Goal: Transaction & Acquisition: Obtain resource

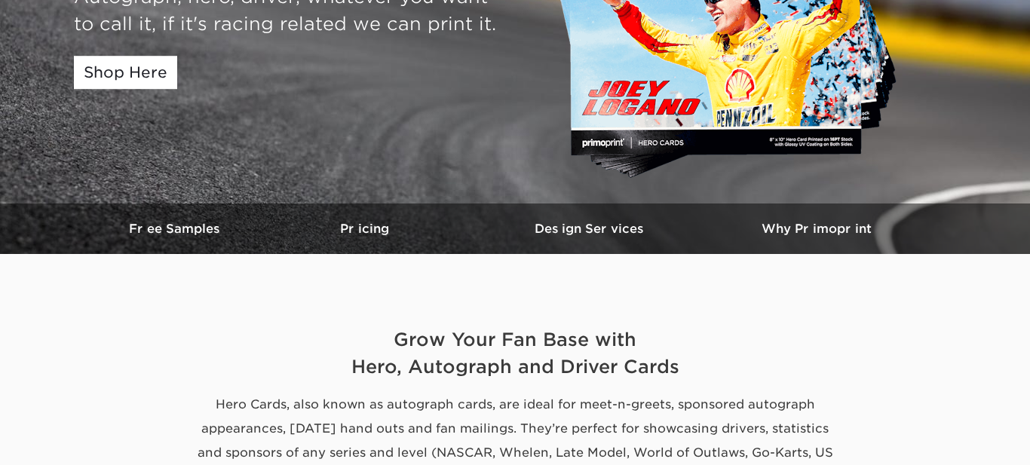
scroll to position [262, 0]
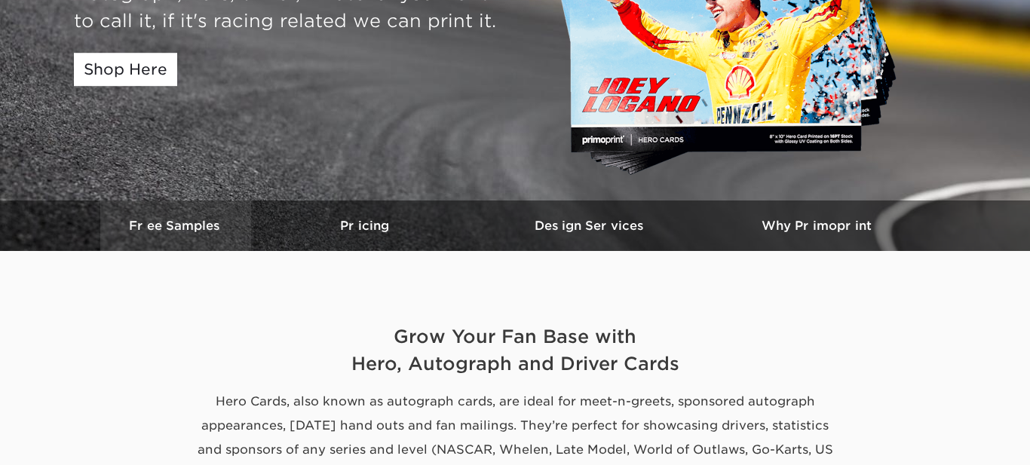
click at [174, 227] on h3 "Free Samples" at bounding box center [175, 226] width 151 height 14
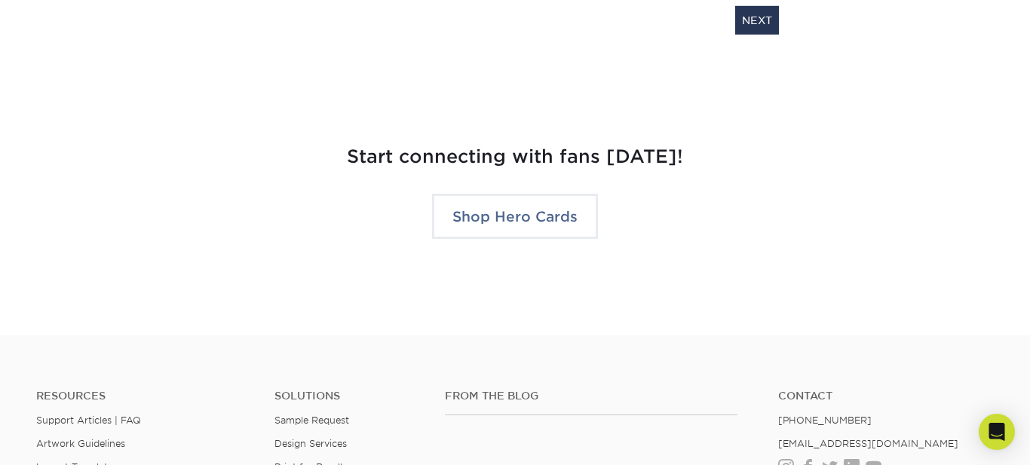
scroll to position [3000, 0]
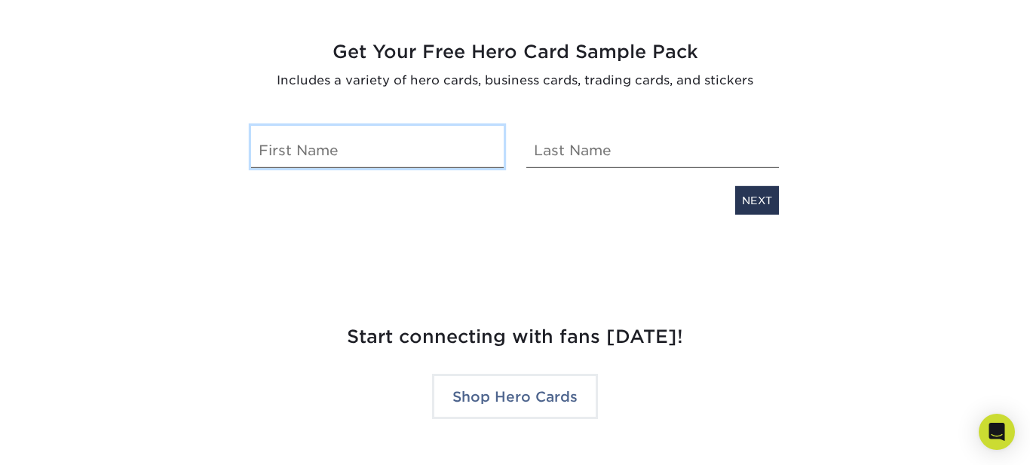
click at [391, 153] on input "text" at bounding box center [377, 146] width 253 height 42
type input "[PERSON_NAME]"
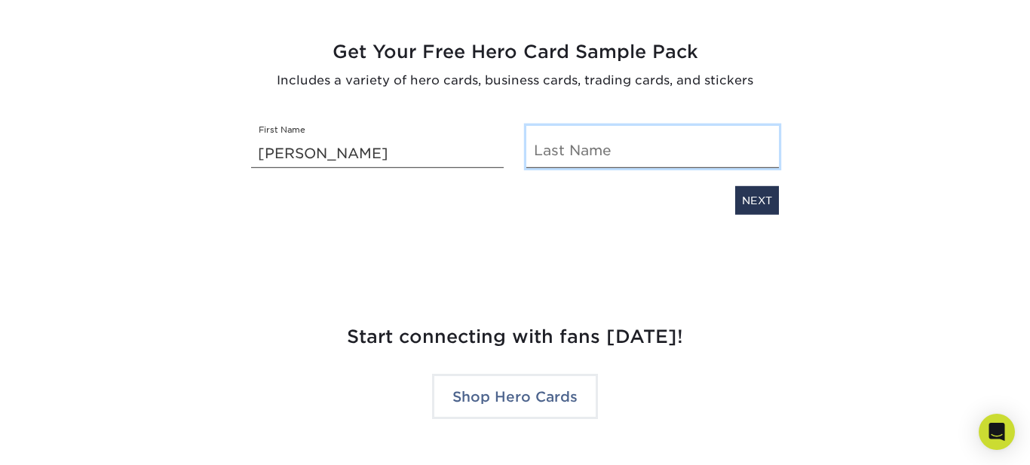
type input "Trimpey"
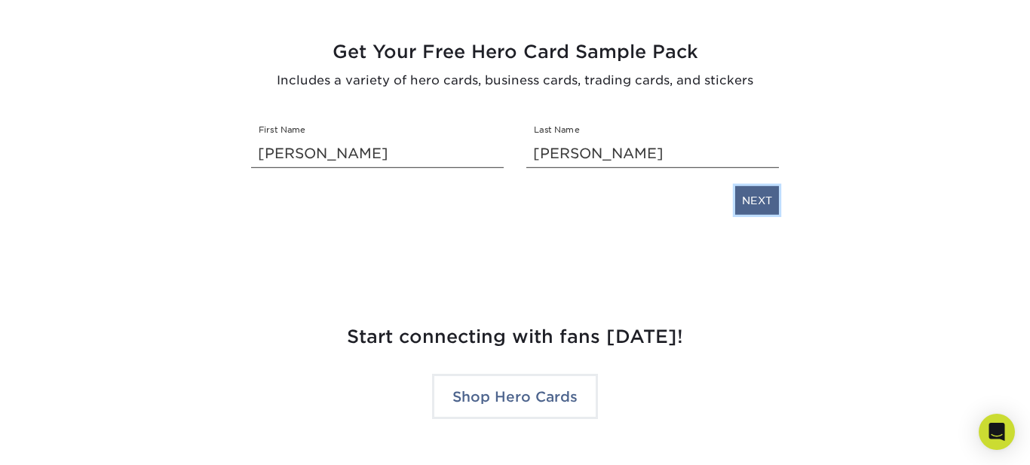
click at [754, 187] on link "NEXT" at bounding box center [757, 200] width 44 height 29
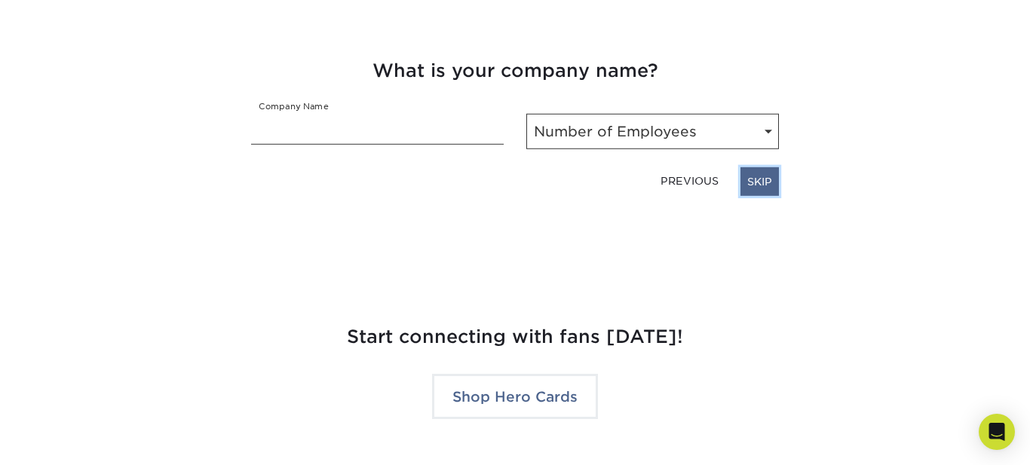
click at [762, 180] on link "SKIP" at bounding box center [760, 181] width 38 height 29
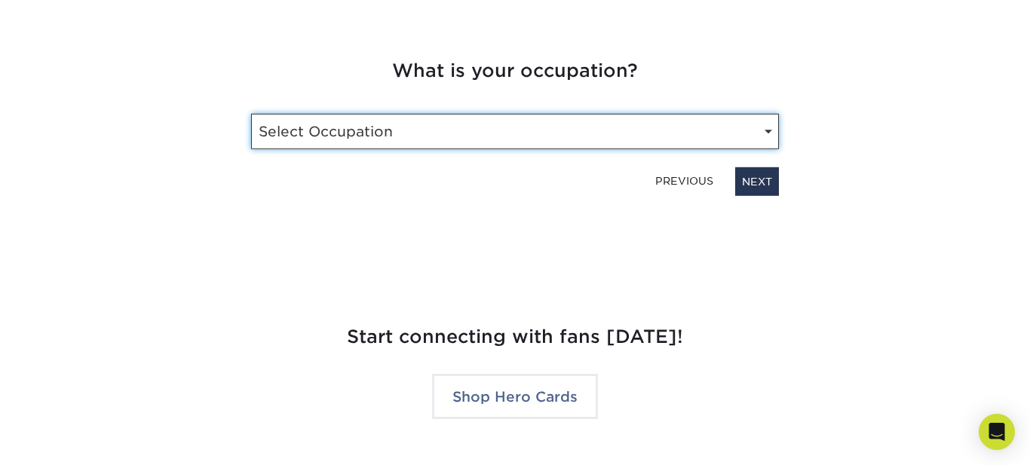
click at [526, 123] on select "Select Occupation Driver Marketing Public Relations Operations Owner Graphic De…" at bounding box center [515, 130] width 528 height 35
select select "Other"
click at [251, 113] on select "Select Occupation Driver Marketing Public Relations Operations Owner Graphic De…" at bounding box center [515, 130] width 528 height 35
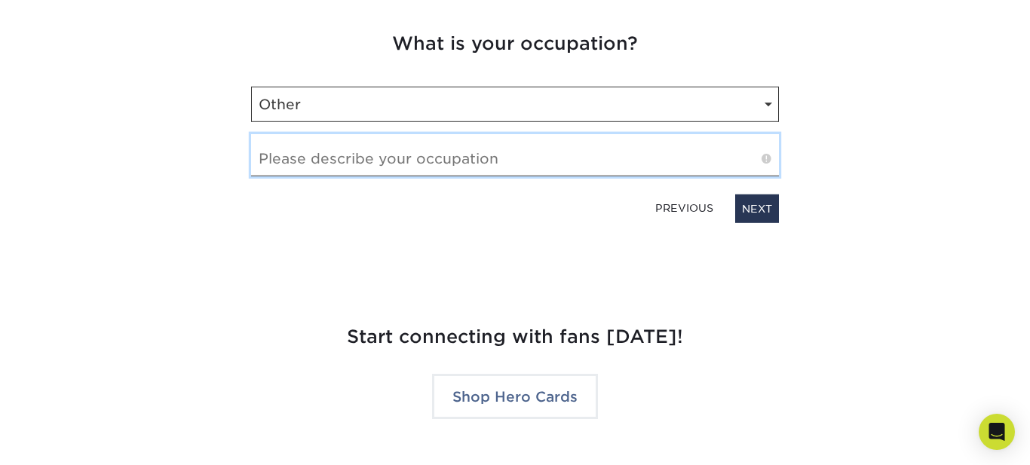
click at [401, 160] on input "text" at bounding box center [515, 154] width 528 height 42
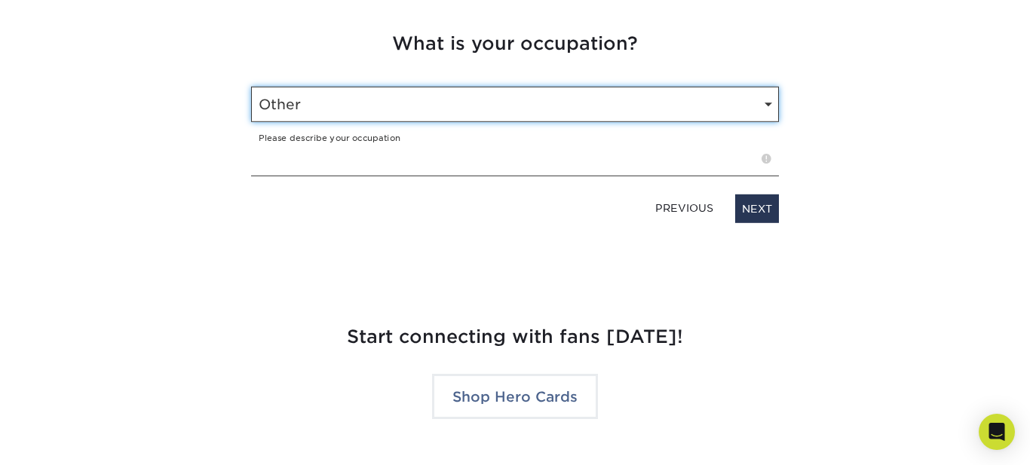
click at [389, 86] on select "Select Occupation Driver Marketing Public Relations Operations Owner Graphic De…" at bounding box center [515, 103] width 528 height 35
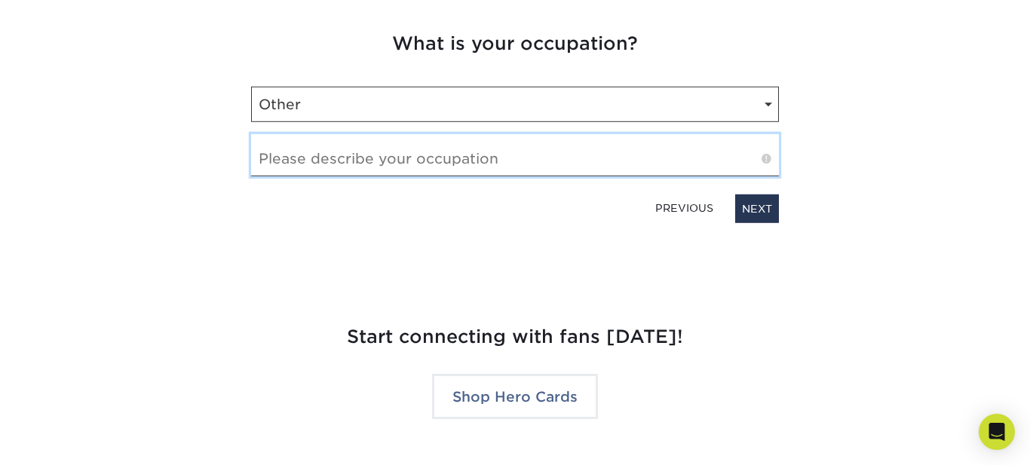
click at [314, 165] on input "text" at bounding box center [515, 154] width 528 height 42
type input "Nursing"
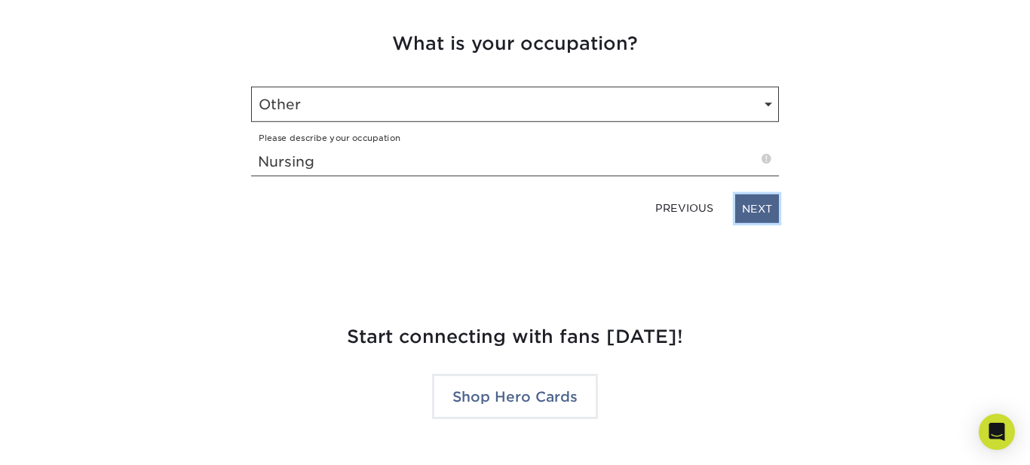
click at [762, 207] on link "NEXT" at bounding box center [757, 208] width 44 height 29
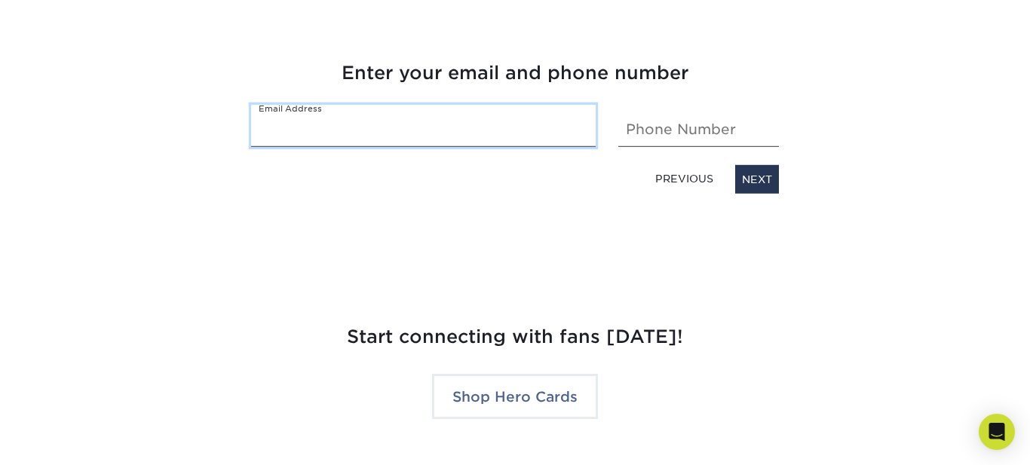
click at [413, 134] on input "email" at bounding box center [423, 125] width 345 height 42
type input "trimpeystacey30@gmail.com"
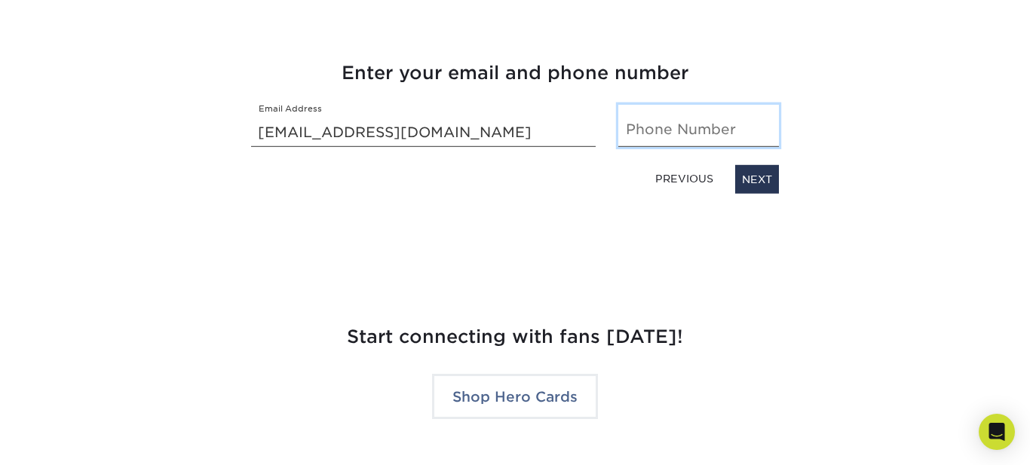
type input "18145791221"
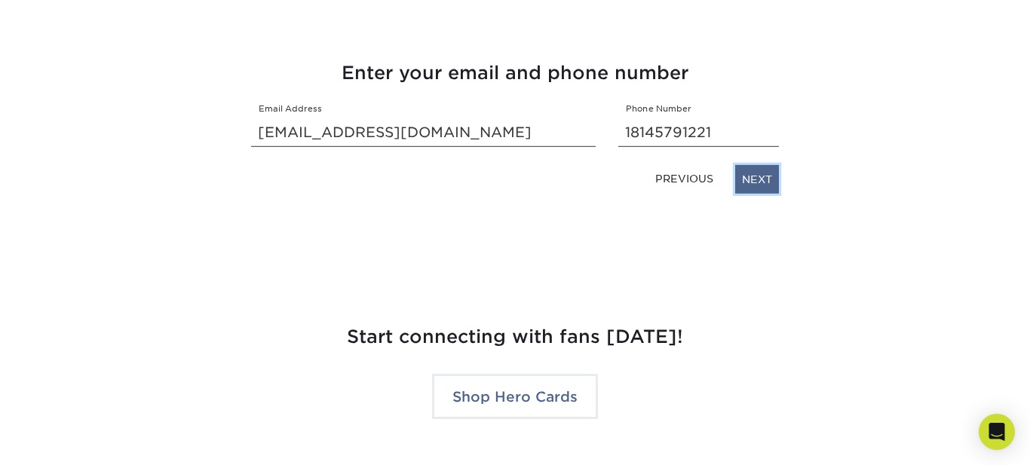
click at [753, 180] on link "NEXT" at bounding box center [757, 178] width 44 height 29
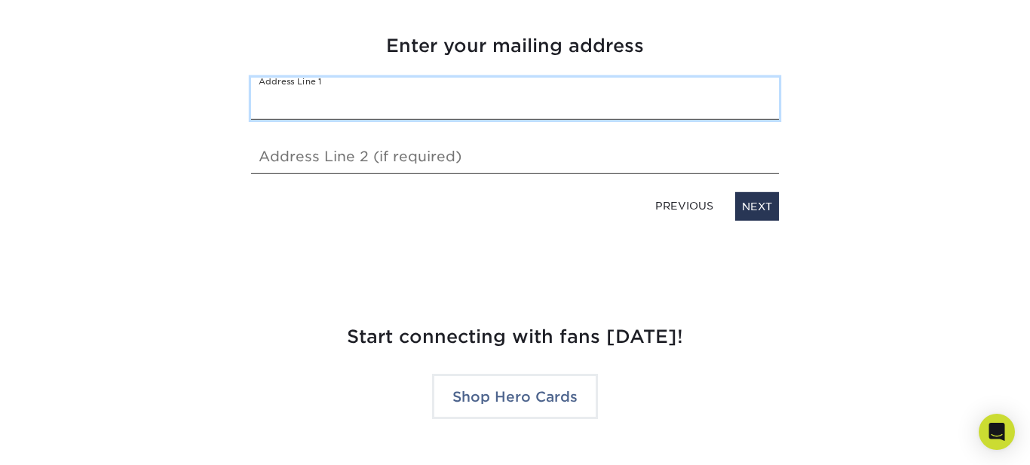
click at [428, 98] on input "text" at bounding box center [515, 98] width 528 height 42
type input "172 Fifth Street"
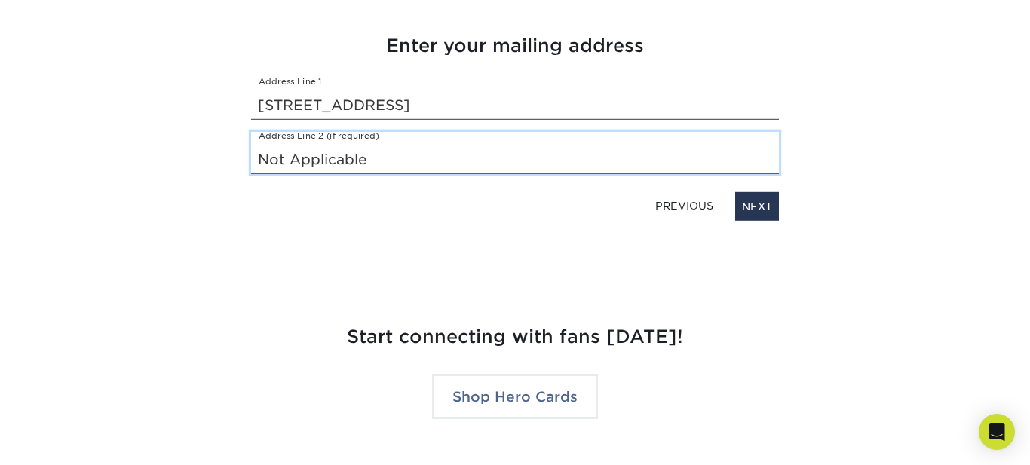
click at [400, 157] on input "Not Applicable" at bounding box center [515, 152] width 528 height 42
type input "N"
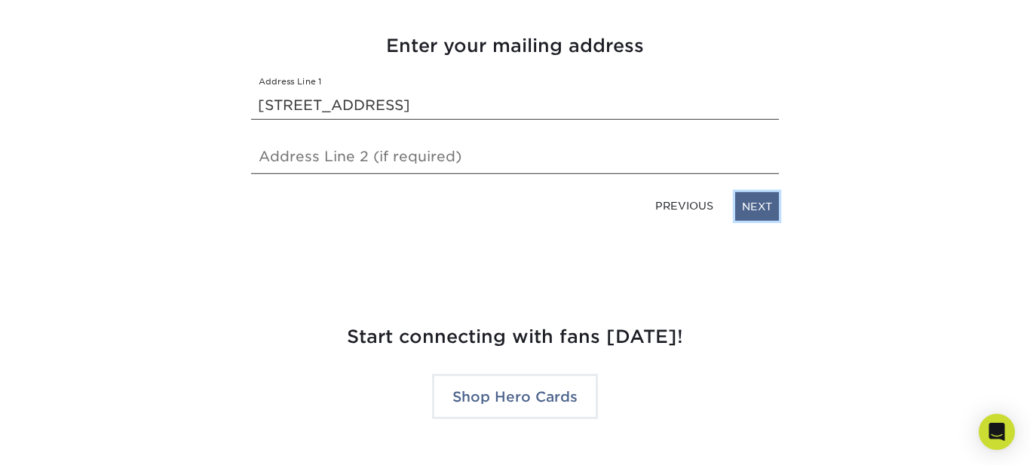
click at [761, 198] on link "NEXT" at bounding box center [757, 206] width 44 height 29
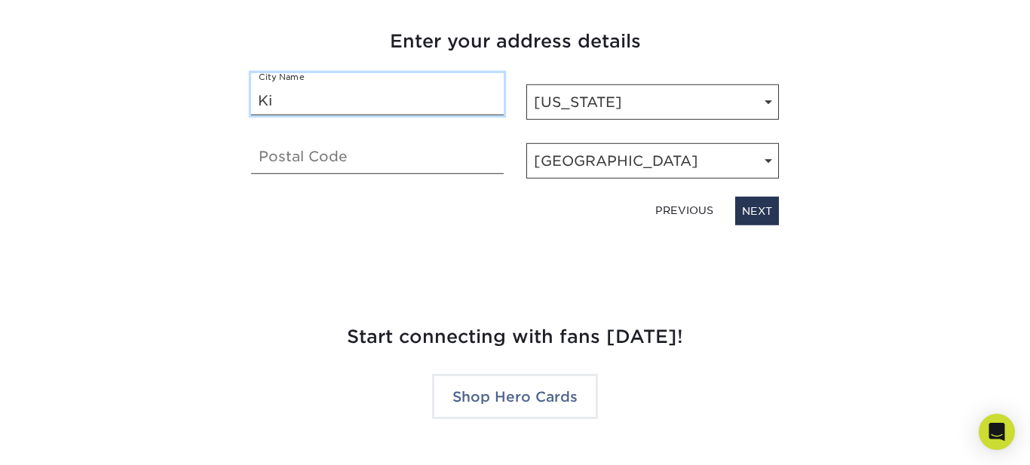
type input "Kittanning"
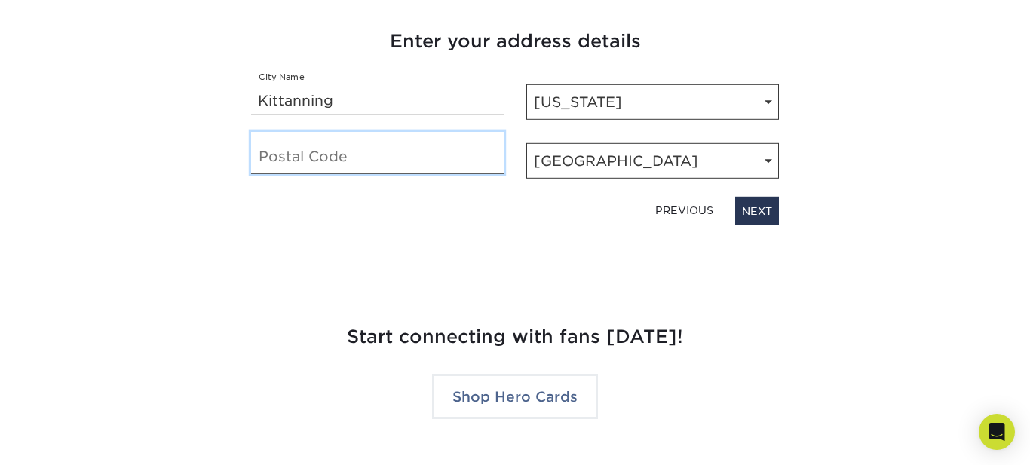
type input "16201"
click at [761, 210] on link "NEXT" at bounding box center [757, 210] width 44 height 29
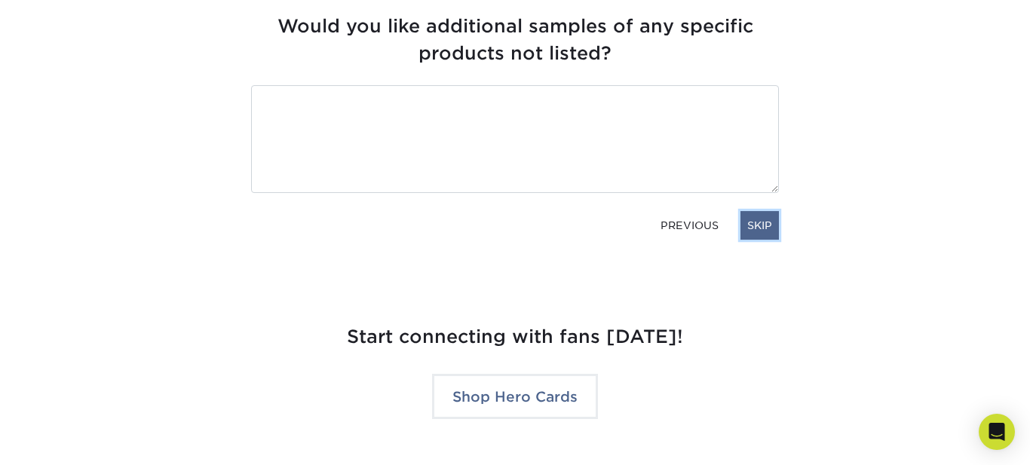
click at [758, 220] on link "SKIP" at bounding box center [760, 225] width 38 height 29
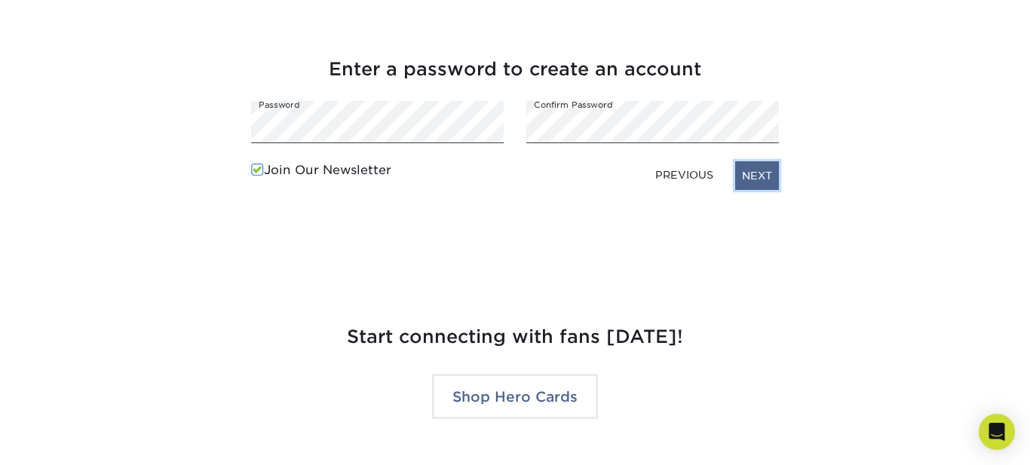
click at [770, 171] on link "NEXT" at bounding box center [757, 175] width 44 height 29
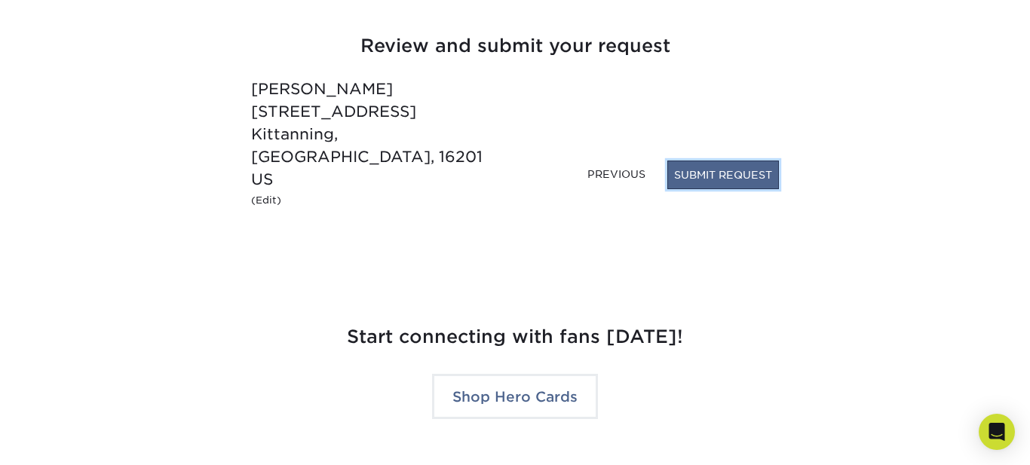
click at [728, 189] on button "SUBMIT REQUEST" at bounding box center [723, 175] width 112 height 29
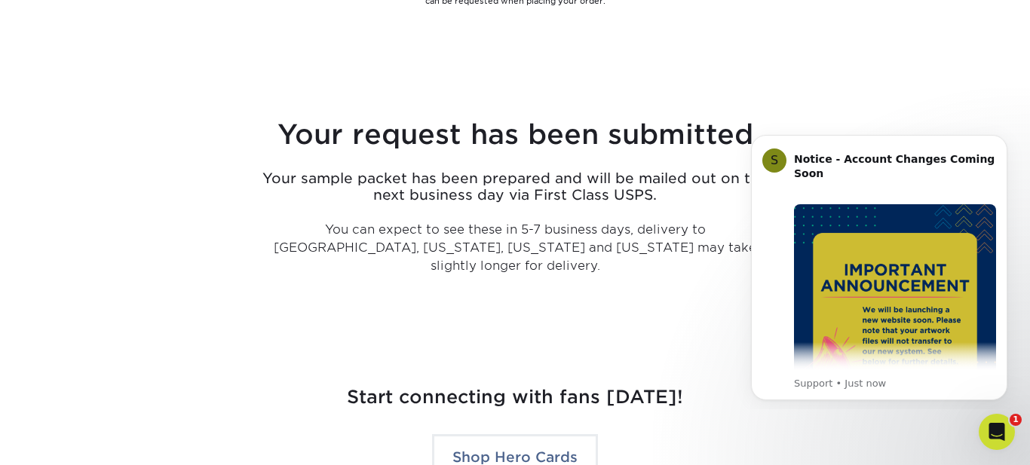
scroll to position [3091, 0]
click at [1004, 140] on icon "Dismiss notification" at bounding box center [1002, 138] width 5 height 5
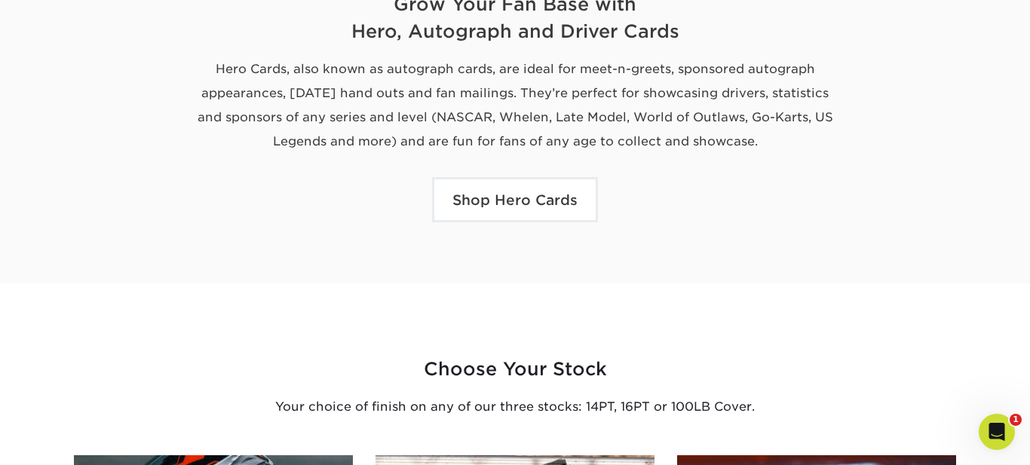
scroll to position [0, 0]
